Goal: Information Seeking & Learning: Learn about a topic

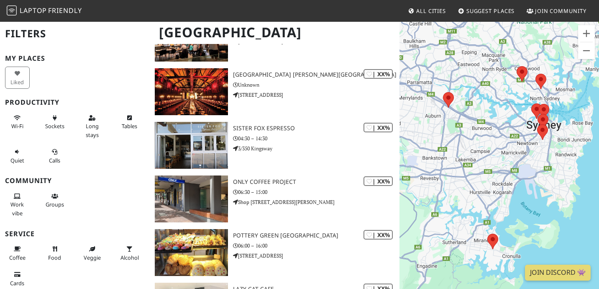
scroll to position [302, 0]
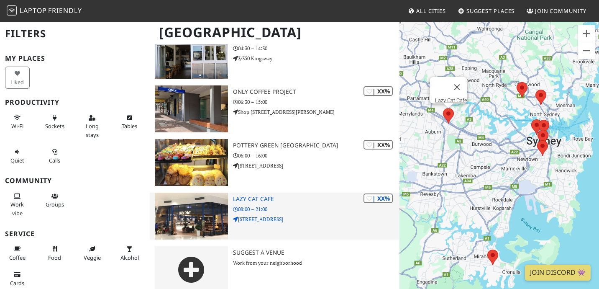
click at [282, 195] on h3 "Lazy Cat Cafe" at bounding box center [316, 198] width 166 height 7
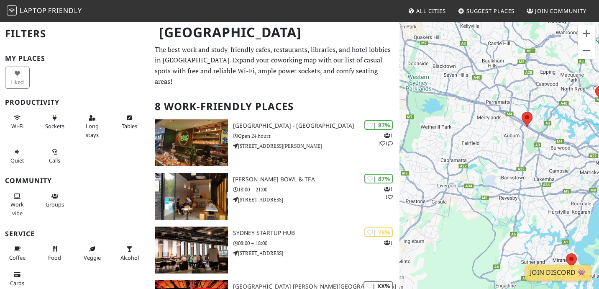
drag, startPoint x: 453, startPoint y: 141, endPoint x: 530, endPoint y: 161, distance: 79.0
click at [530, 161] on div "To navigate, press the arrow keys." at bounding box center [499, 165] width 200 height 289
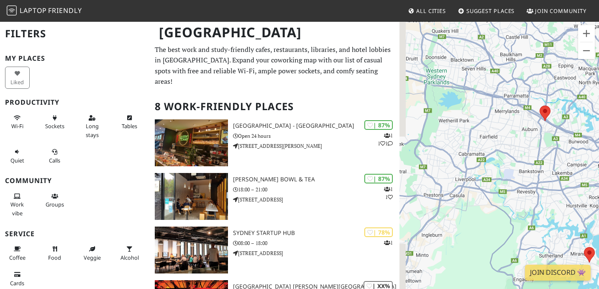
drag, startPoint x: 482, startPoint y: 151, endPoint x: 500, endPoint y: 143, distance: 19.3
click at [500, 143] on div "To navigate, press the arrow keys." at bounding box center [499, 165] width 200 height 289
click at [473, 159] on div "To navigate, press the arrow keys." at bounding box center [499, 165] width 200 height 289
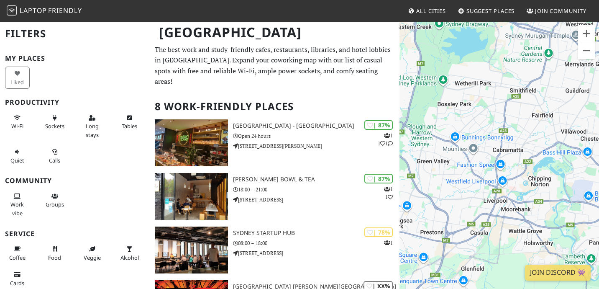
drag, startPoint x: 476, startPoint y: 129, endPoint x: 515, endPoint y: 130, distance: 39.3
click at [516, 130] on div "To navigate, press the arrow keys." at bounding box center [499, 165] width 200 height 289
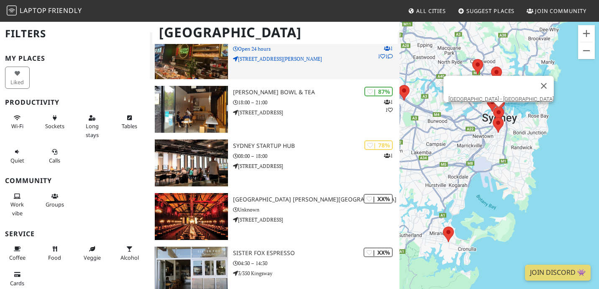
scroll to position [96, 0]
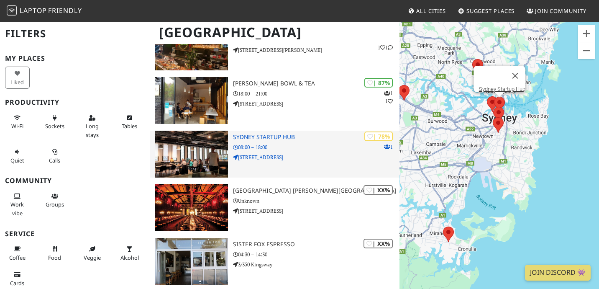
click at [203, 146] on img at bounding box center [191, 153] width 73 height 47
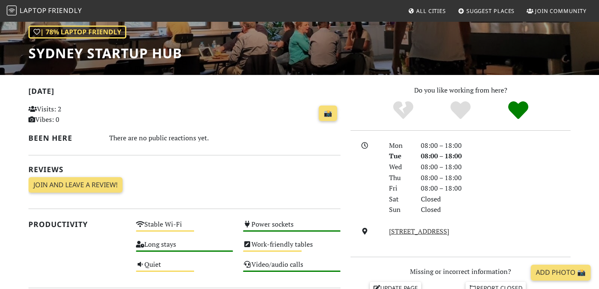
scroll to position [466, 0]
